Goal: Transaction & Acquisition: Subscribe to service/newsletter

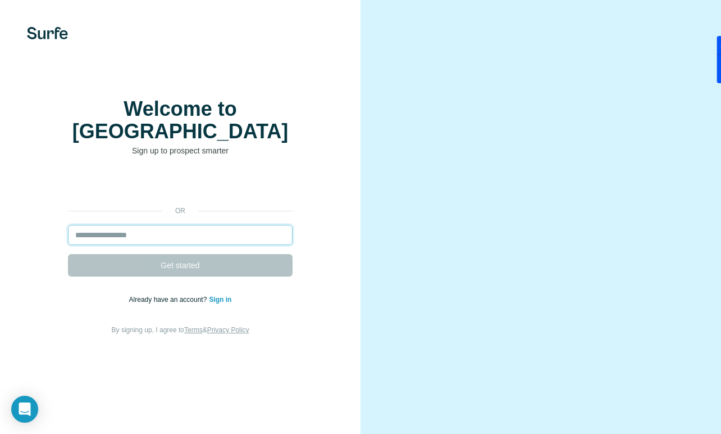
click at [139, 225] on input "email" at bounding box center [180, 235] width 225 height 20
paste input "**********"
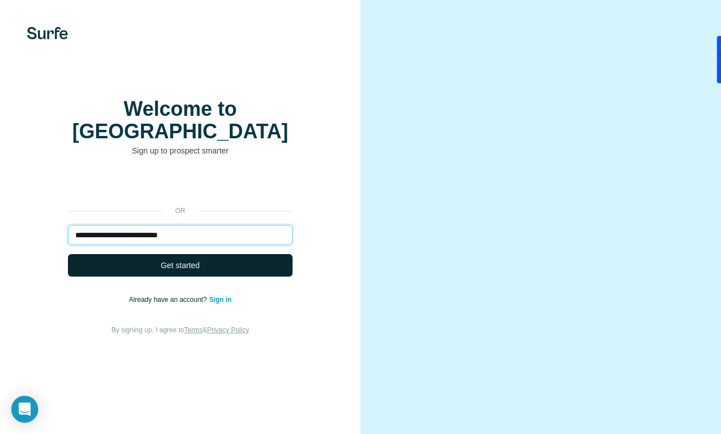
type input "**********"
click at [138, 254] on button "Get started" at bounding box center [180, 265] width 225 height 22
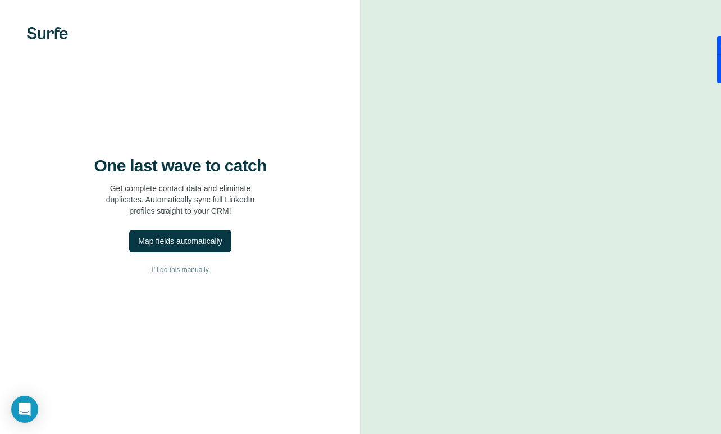
click at [194, 272] on span "I’ll do this manually" at bounding box center [180, 270] width 57 height 10
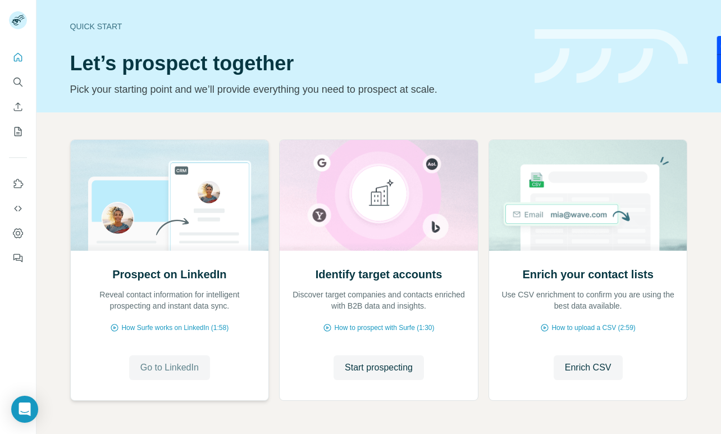
click at [171, 365] on span "Go to LinkedIn" at bounding box center [169, 367] width 58 height 13
click at [565, 362] on span "Enrich CSV" at bounding box center [588, 367] width 47 height 13
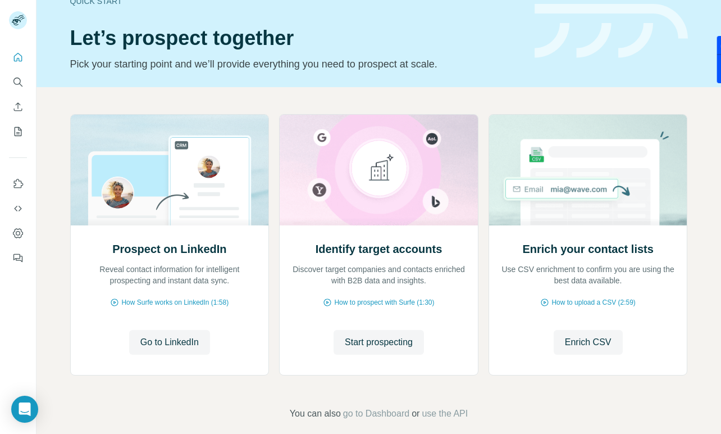
scroll to position [39, 0]
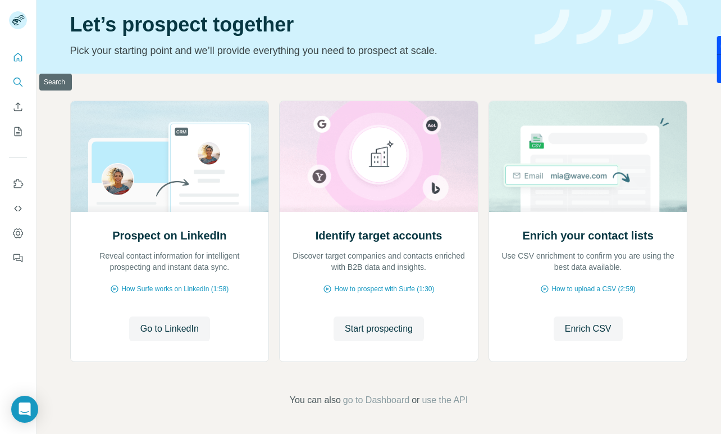
click at [21, 86] on icon "Search" at bounding box center [17, 81] width 11 height 11
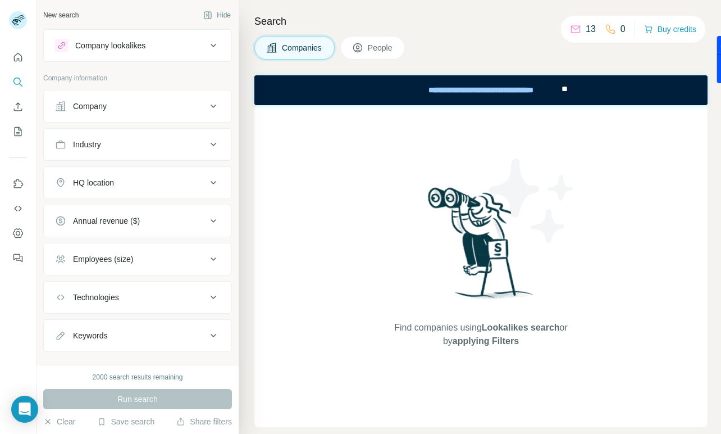
scroll to position [19, 0]
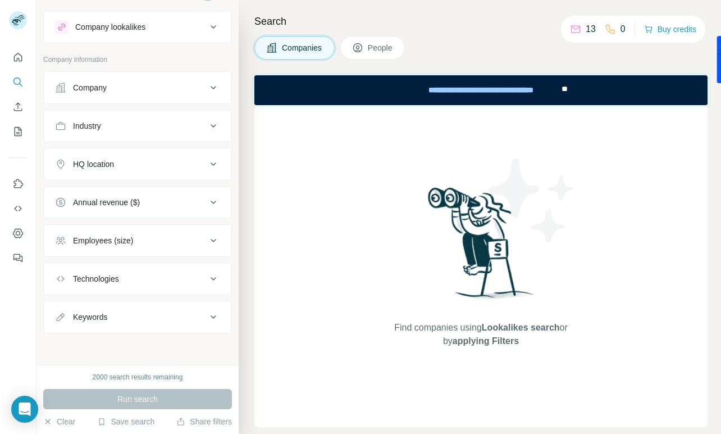
click at [381, 53] on button "People" at bounding box center [372, 48] width 65 height 24
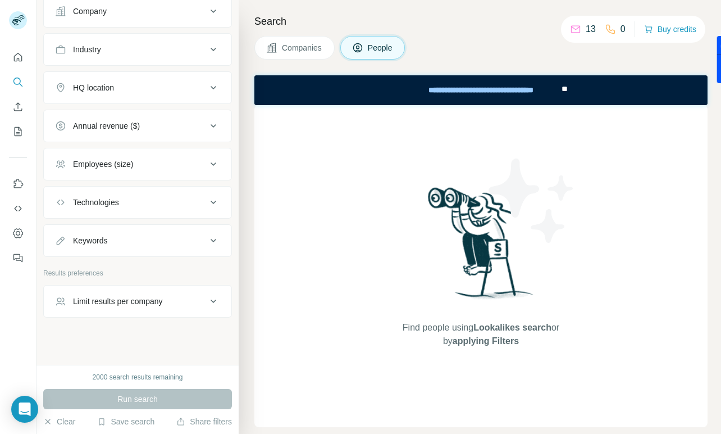
scroll to position [275, 0]
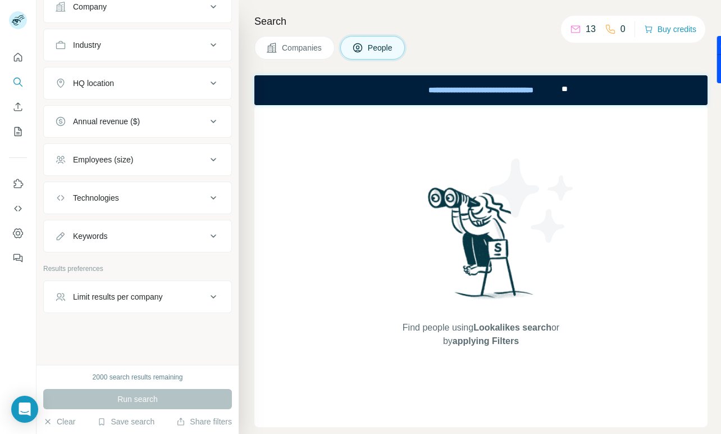
click at [183, 128] on button "Annual revenue ($)" at bounding box center [138, 121] width 188 height 27
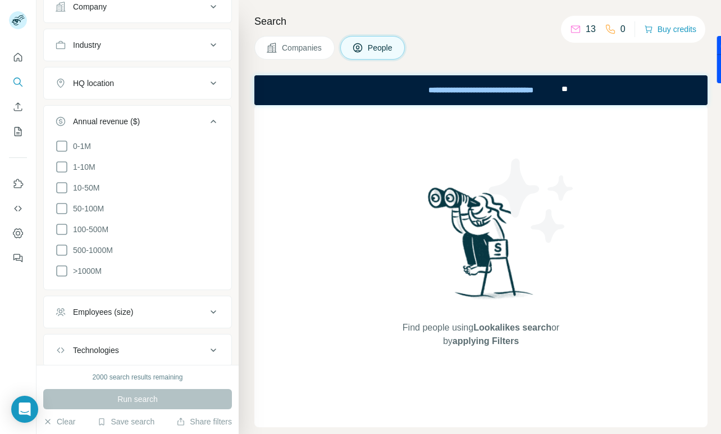
click at [184, 127] on button "Annual revenue ($)" at bounding box center [138, 123] width 188 height 31
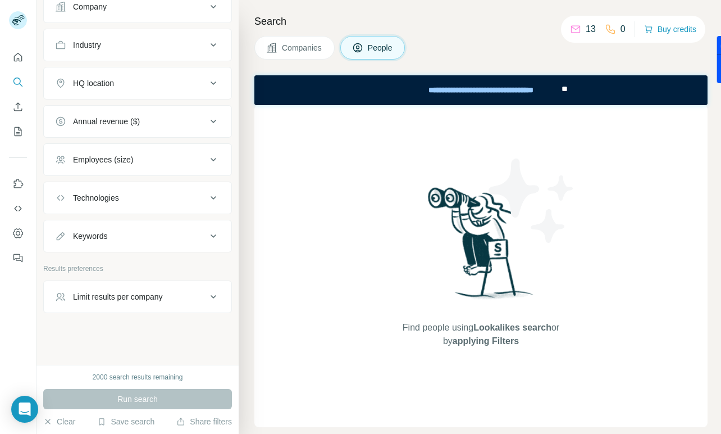
click at [158, 295] on div "Limit results per company" at bounding box center [118, 296] width 90 height 11
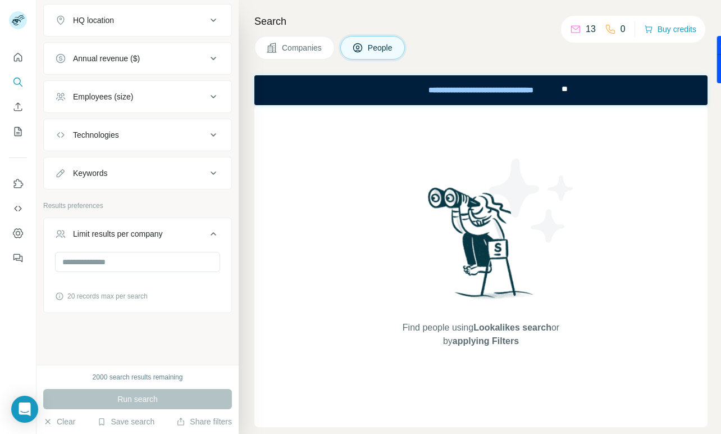
click at [154, 230] on div "Limit results per company" at bounding box center [118, 233] width 90 height 11
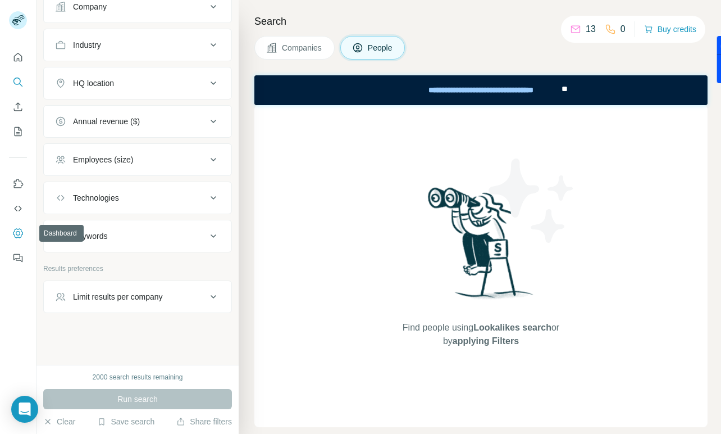
click at [19, 235] on icon "Dashboard" at bounding box center [17, 232] width 11 height 11
click at [629, 50] on div "Companies People" at bounding box center [480, 48] width 453 height 24
click at [302, 39] on button "Companies" at bounding box center [294, 48] width 80 height 24
